Goal: Check status

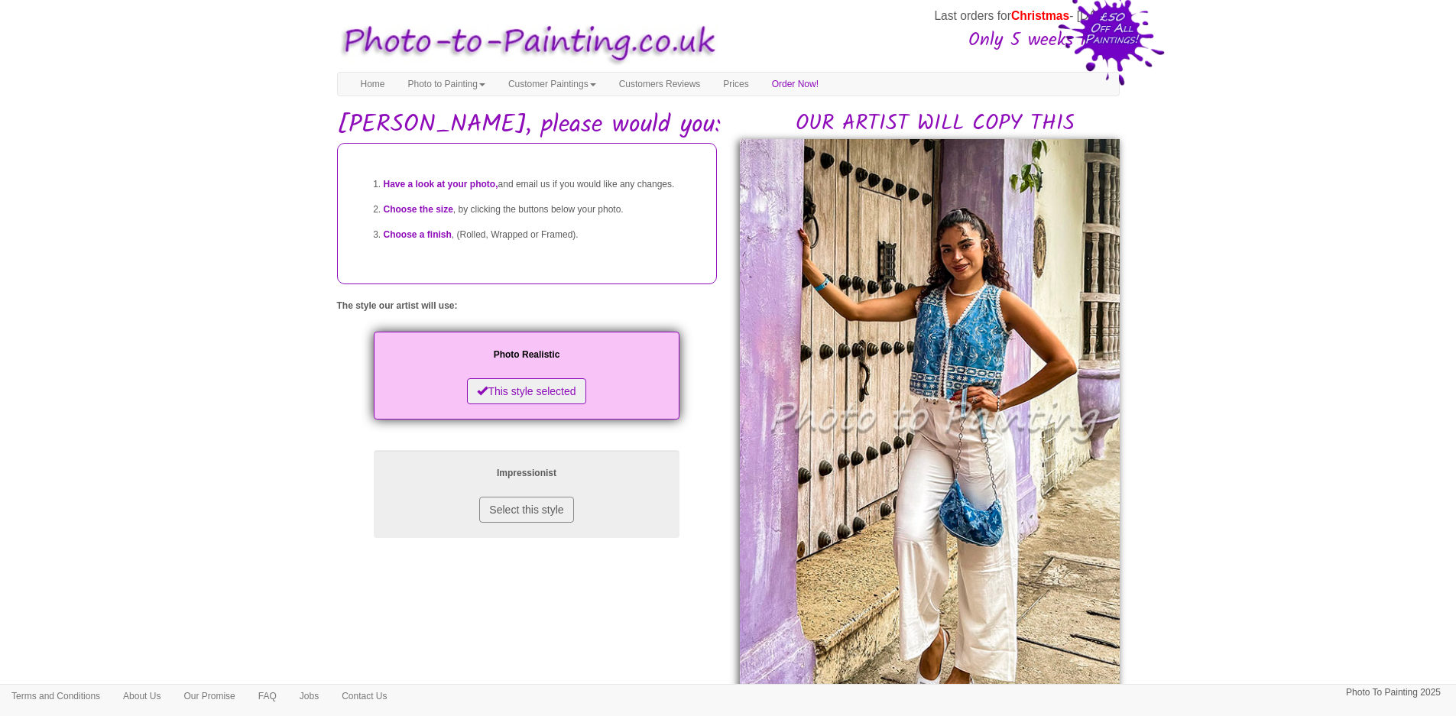
click at [294, 469] on body "Your painting - risk free Last orders for Christmas - 21st Nov Only 5 weeks lef…" at bounding box center [728, 700] width 1456 height 1385
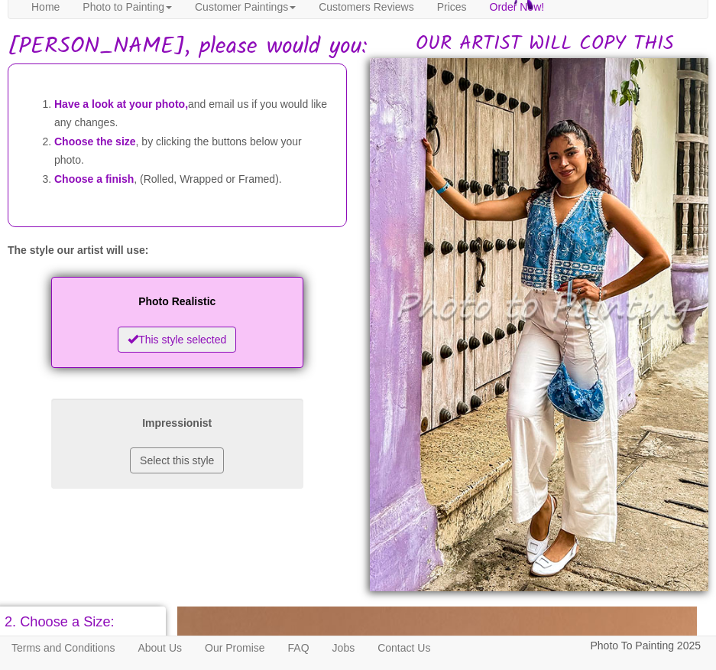
scroll to position [82, 0]
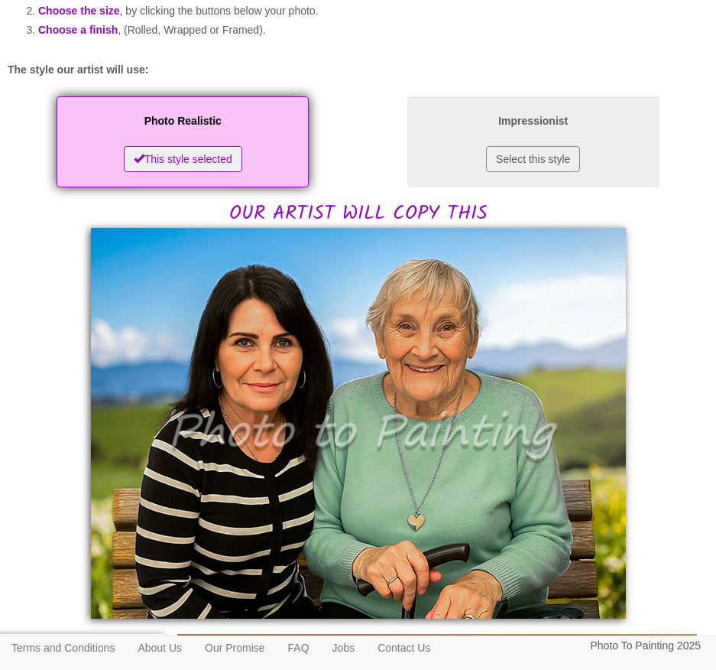
scroll to position [306, 0]
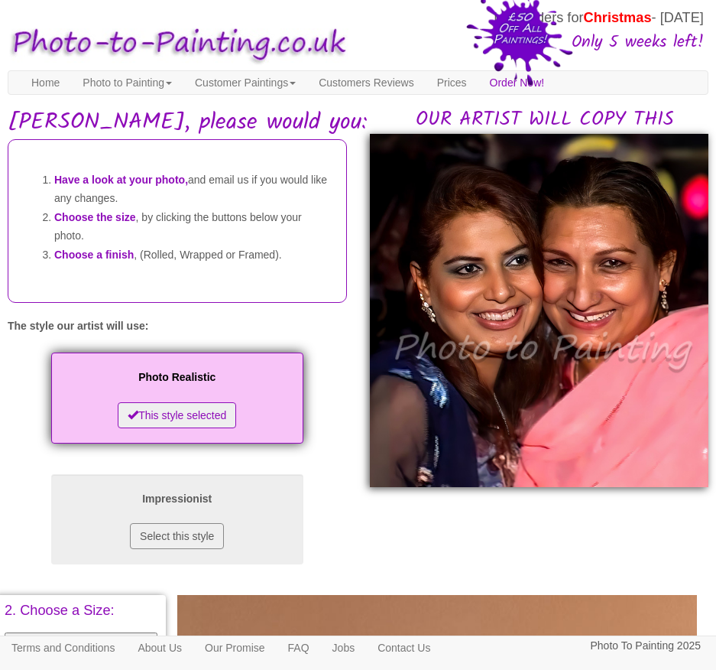
click at [439, 219] on img at bounding box center [539, 310] width 339 height 352
